Goal: Navigation & Orientation: Find specific page/section

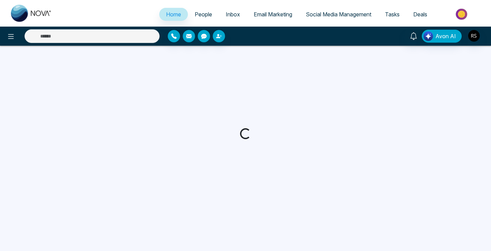
select select "*"
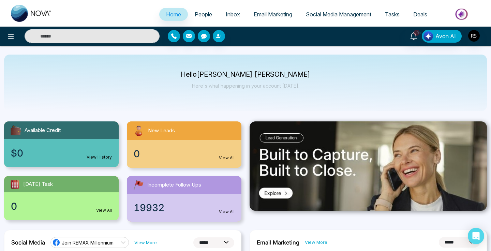
click at [226, 13] on span "Inbox" at bounding box center [233, 14] width 14 height 7
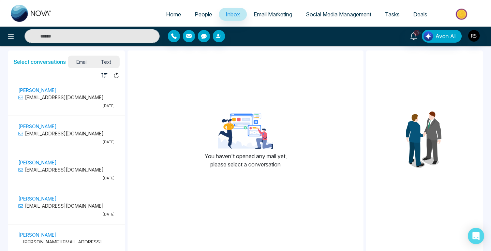
click at [264, 16] on span "Email Marketing" at bounding box center [273, 14] width 39 height 7
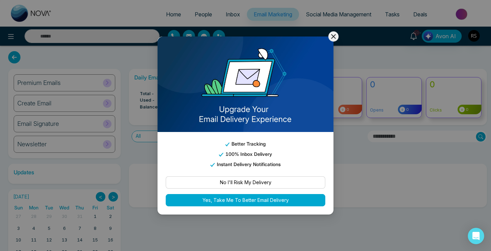
click at [330, 36] on icon at bounding box center [334, 36] width 8 height 8
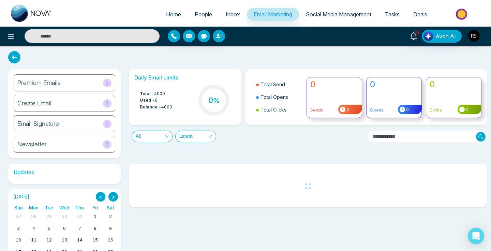
click at [336, 12] on span "Social Media Management" at bounding box center [338, 14] width 65 height 7
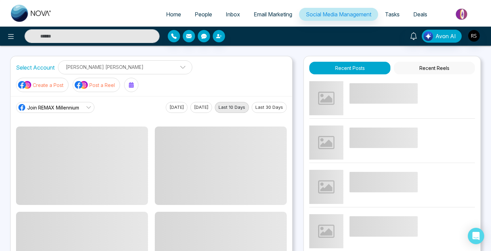
click at [195, 12] on span "People" at bounding box center [203, 14] width 17 height 7
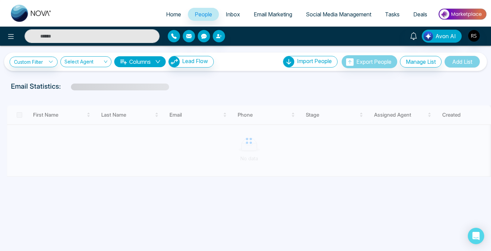
click at [175, 10] on link "Home" at bounding box center [173, 14] width 29 height 13
select select "*"
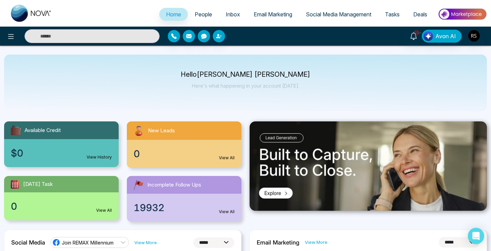
click at [417, 15] on span "Deals" at bounding box center [420, 14] width 14 height 7
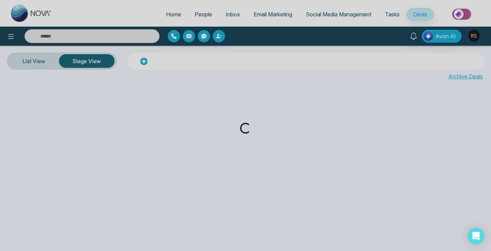
click at [393, 13] on div "Loading..." at bounding box center [245, 125] width 491 height 251
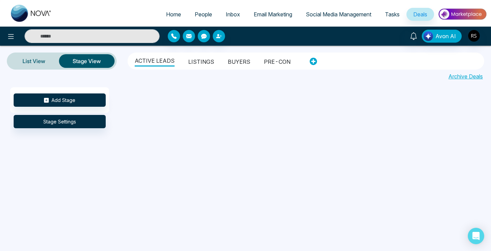
click at [393, 13] on span "Tasks" at bounding box center [392, 14] width 15 height 7
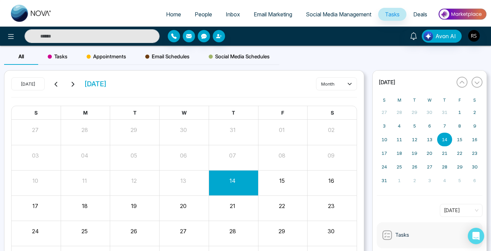
click at [353, 12] on span "Social Media Management" at bounding box center [338, 14] width 65 height 7
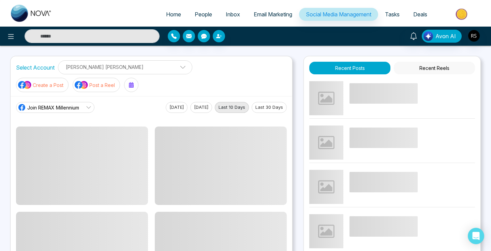
click at [460, 16] on img at bounding box center [462, 13] width 49 height 15
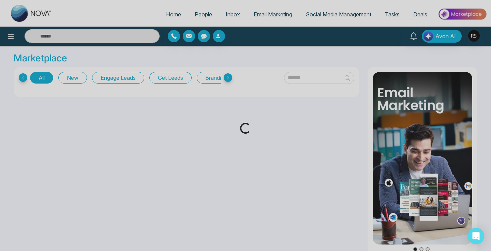
click at [196, 15] on div "Loading..." at bounding box center [245, 125] width 491 height 251
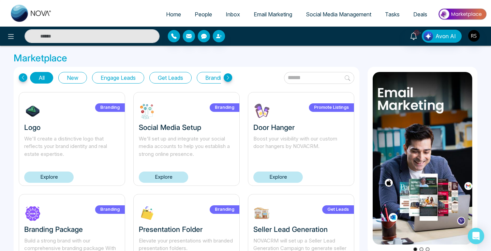
click at [196, 15] on span "People" at bounding box center [203, 14] width 17 height 7
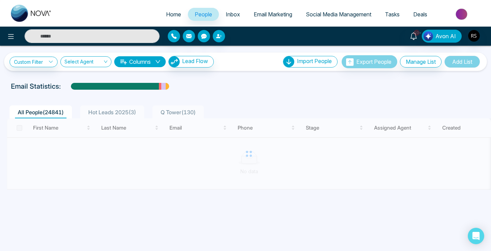
click at [166, 13] on span "Home" at bounding box center [173, 14] width 15 height 7
select select "*"
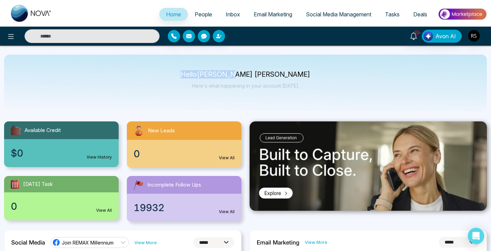
drag, startPoint x: 223, startPoint y: 72, endPoint x: 296, endPoint y: 73, distance: 73.3
click at [296, 73] on p "Hello Ron Sally" at bounding box center [246, 75] width 130 height 6
click at [195, 13] on span "People" at bounding box center [203, 14] width 17 height 7
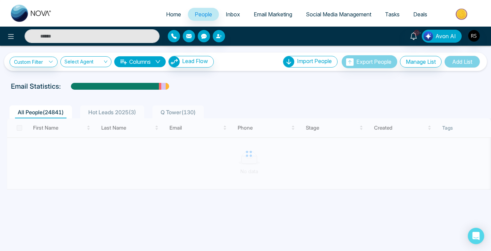
click at [224, 19] on link "Inbox" at bounding box center [233, 14] width 28 height 13
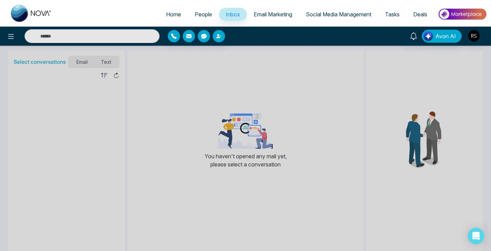
click at [200, 14] on span "People" at bounding box center [203, 14] width 17 height 7
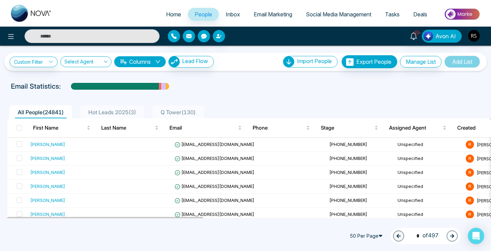
click at [462, 15] on img at bounding box center [462, 13] width 49 height 15
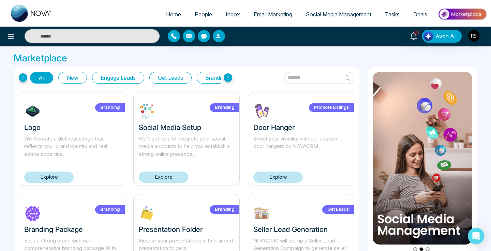
click at [467, 37] on div "10+ Avon AI" at bounding box center [389, 36] width 196 height 13
click at [475, 38] on img "button" at bounding box center [474, 36] width 12 height 12
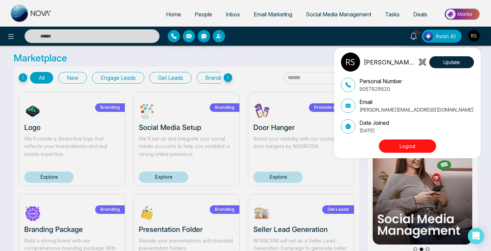
click at [422, 145] on button "Logout" at bounding box center [407, 146] width 57 height 13
